Goal: Task Accomplishment & Management: Complete application form

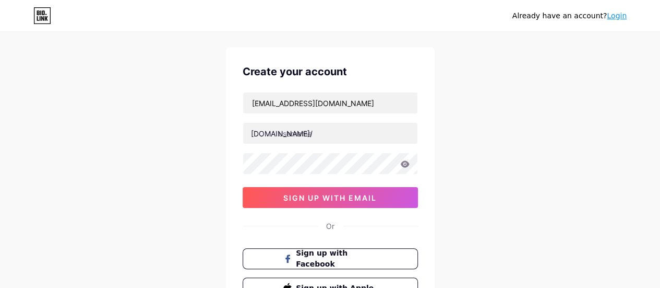
scroll to position [17, 0]
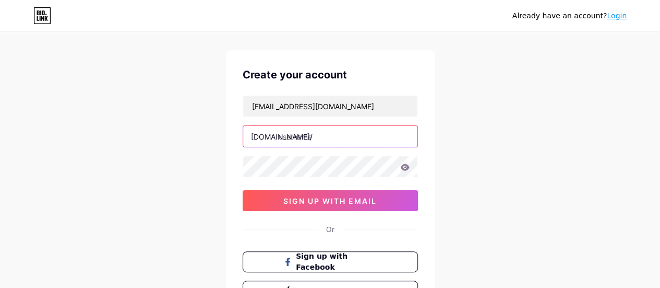
click at [322, 136] on input "text" at bounding box center [330, 136] width 174 height 21
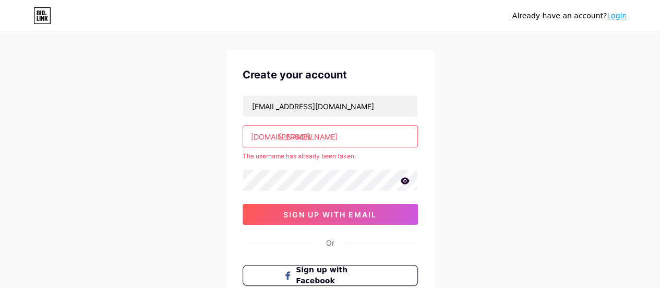
click at [325, 134] on input "[PERSON_NAME]" at bounding box center [330, 136] width 174 height 21
type input "s"
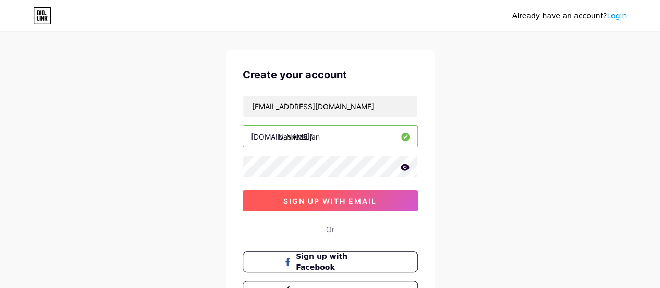
type input "basnetsujan"
click at [329, 198] on span "sign up with email" at bounding box center [329, 200] width 93 height 9
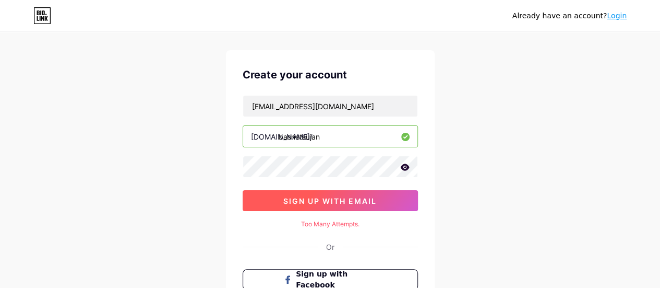
click at [329, 198] on span "sign up with email" at bounding box center [329, 200] width 93 height 9
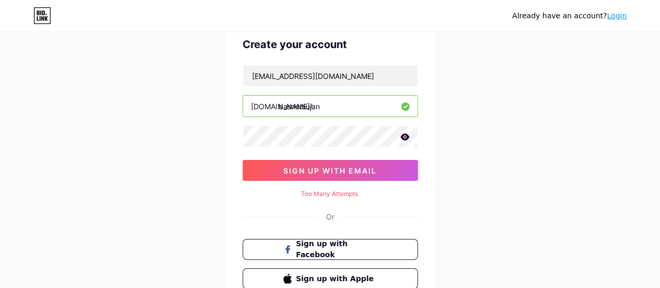
scroll to position [46, 0]
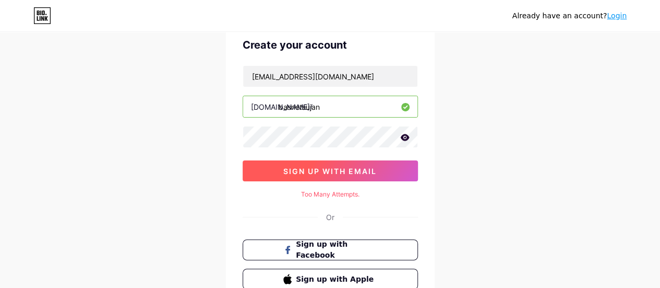
click at [342, 170] on span "sign up with email" at bounding box center [329, 171] width 93 height 9
